Goal: Check status: Check status

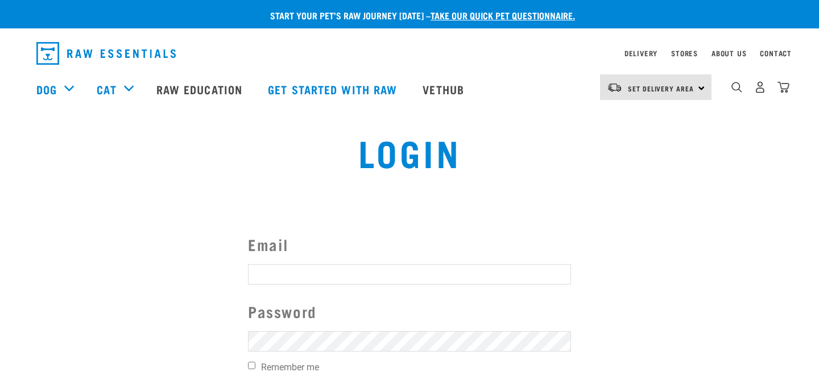
click at [277, 281] on input "Email" at bounding box center [409, 274] width 323 height 20
type input "[EMAIL_ADDRESS][DOMAIN_NAME]"
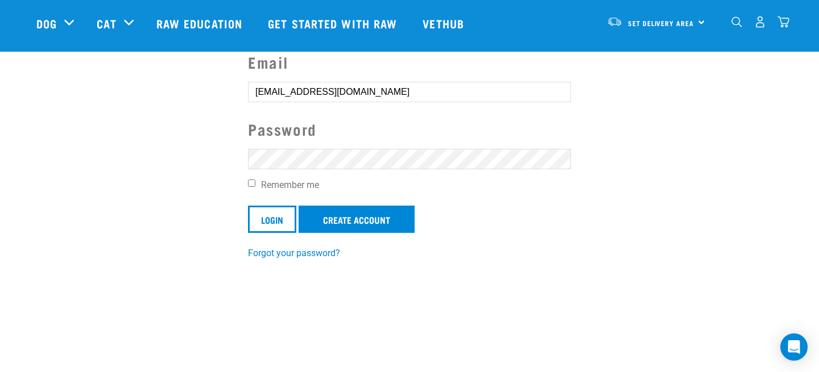
scroll to position [117, 0]
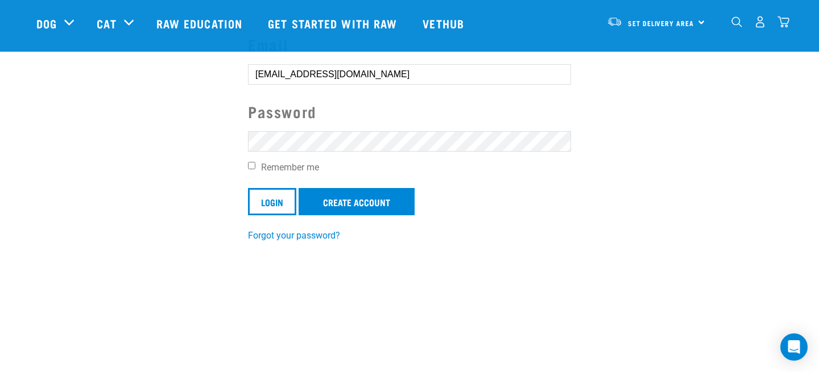
click at [242, 127] on div "Email [EMAIL_ADDRESS][DOMAIN_NAME] Password Remember me Login Create Account Fo…" at bounding box center [409, 138] width 341 height 210
click at [287, 204] on input "Login" at bounding box center [272, 201] width 48 height 27
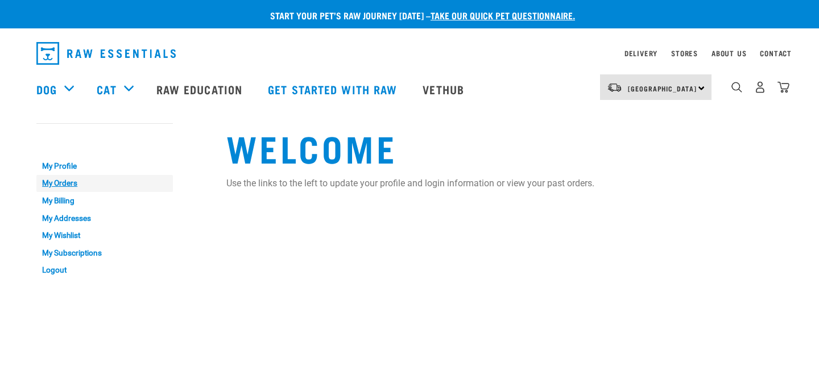
click at [65, 185] on link "My Orders" at bounding box center [104, 184] width 136 height 18
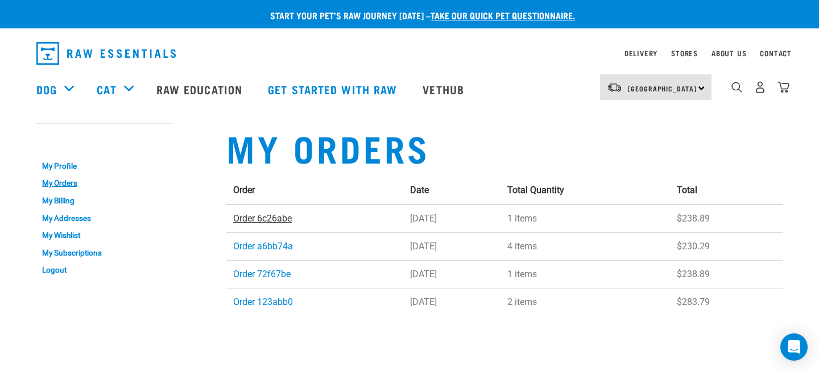
click at [270, 217] on link "Order 6c26abe" at bounding box center [262, 218] width 59 height 11
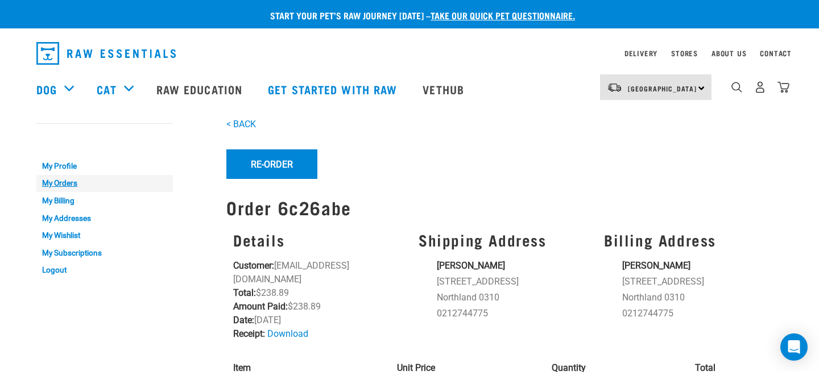
click at [55, 183] on link "My Orders" at bounding box center [104, 184] width 136 height 18
